Goal: Navigation & Orientation: Go to known website

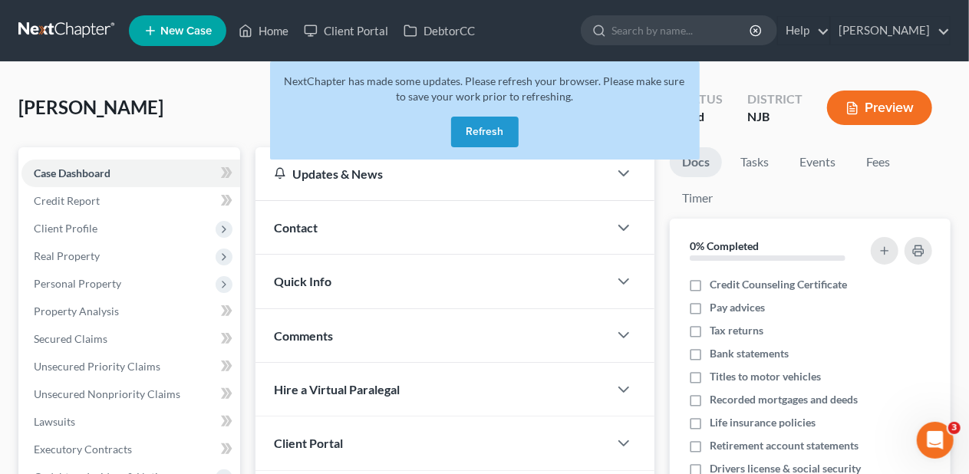
click at [485, 134] on button "Refresh" at bounding box center [485, 132] width 68 height 31
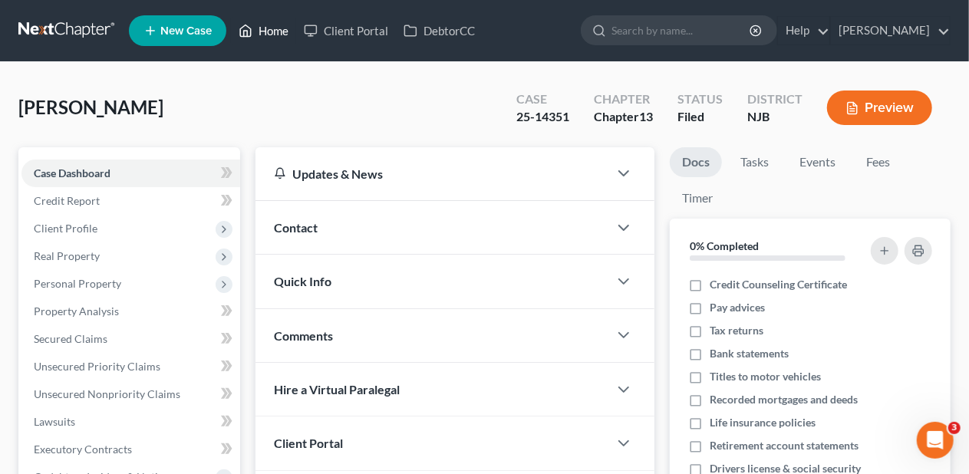
click at [275, 31] on link "Home" at bounding box center [263, 31] width 65 height 28
